Goal: Task Accomplishment & Management: Complete application form

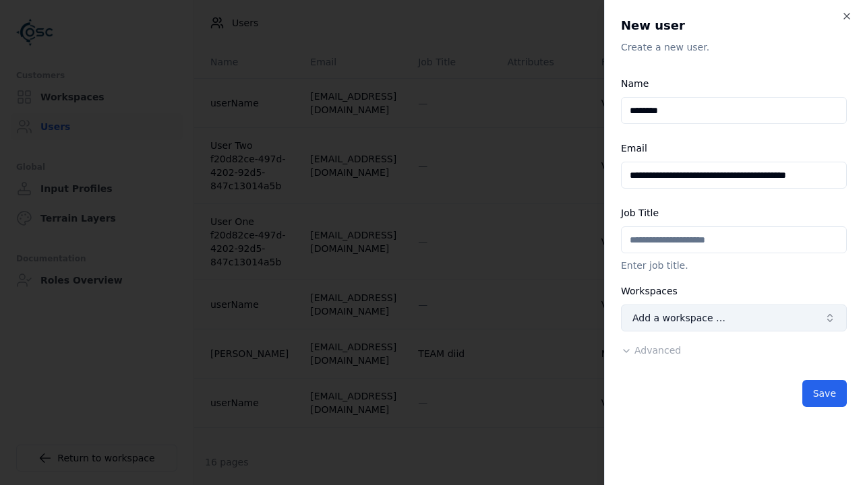
type input "**********"
click at [734, 318] on button "Add a workspace …" at bounding box center [734, 318] width 226 height 27
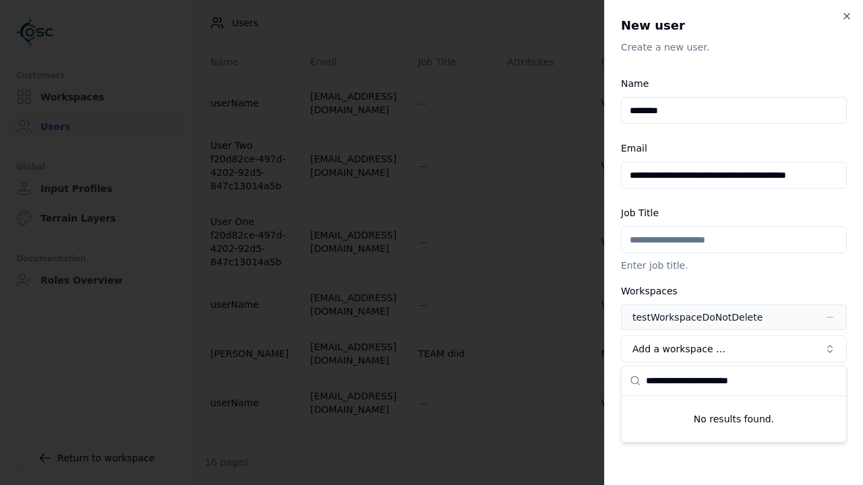
click at [648, 382] on span "Advanced" at bounding box center [658, 381] width 47 height 11
click at [734, 436] on button "Editor" at bounding box center [734, 435] width 226 height 27
